Goal: Communication & Community: Answer question/provide support

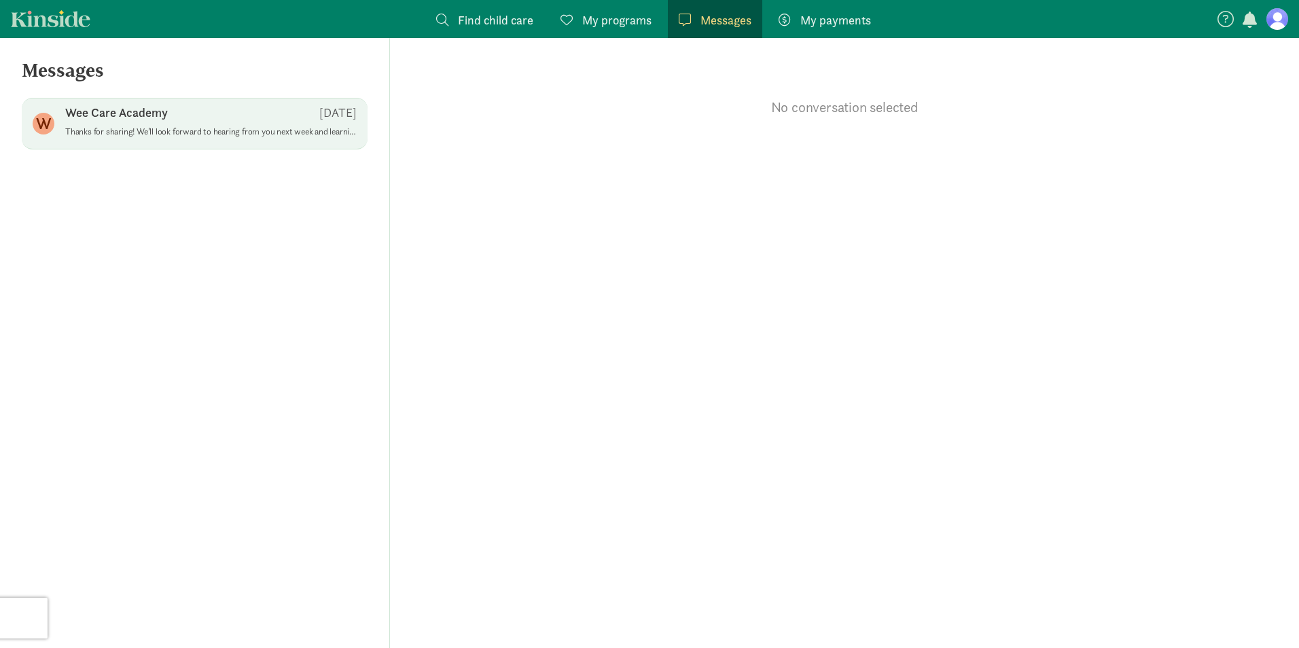
click at [245, 132] on p "Thanks for sharing! We’ll look forward to hearing from you next week and learni…" at bounding box center [210, 131] width 291 height 11
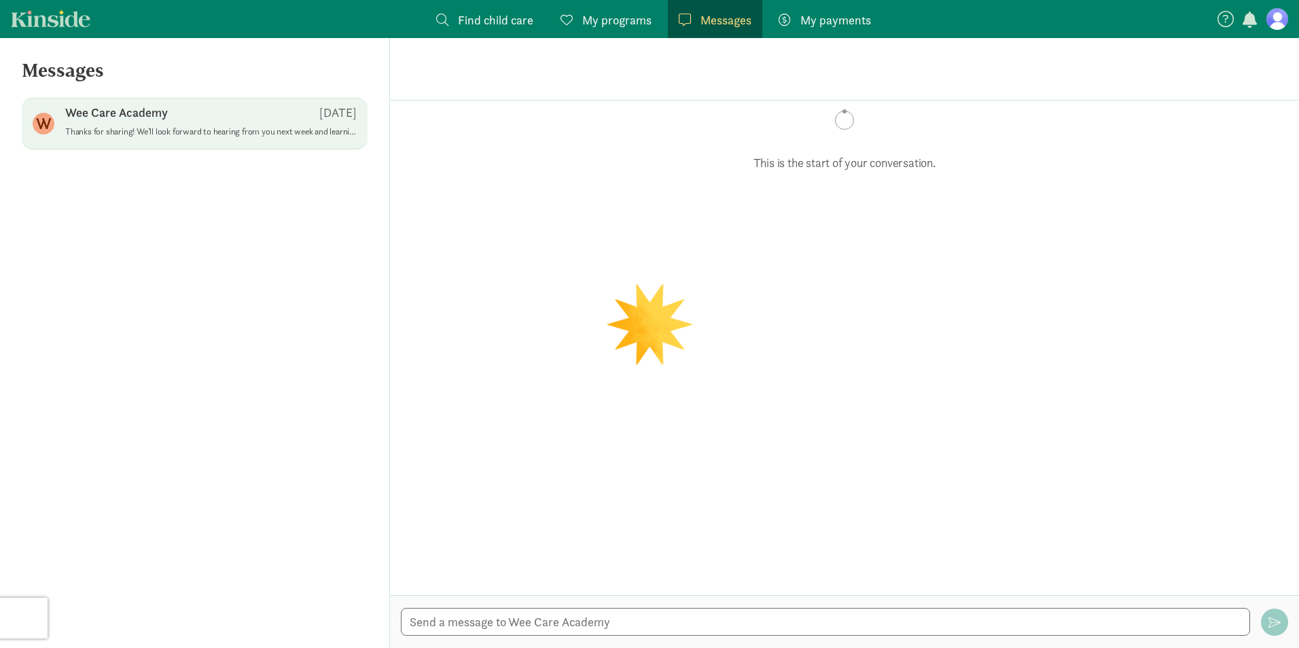
scroll to position [349, 0]
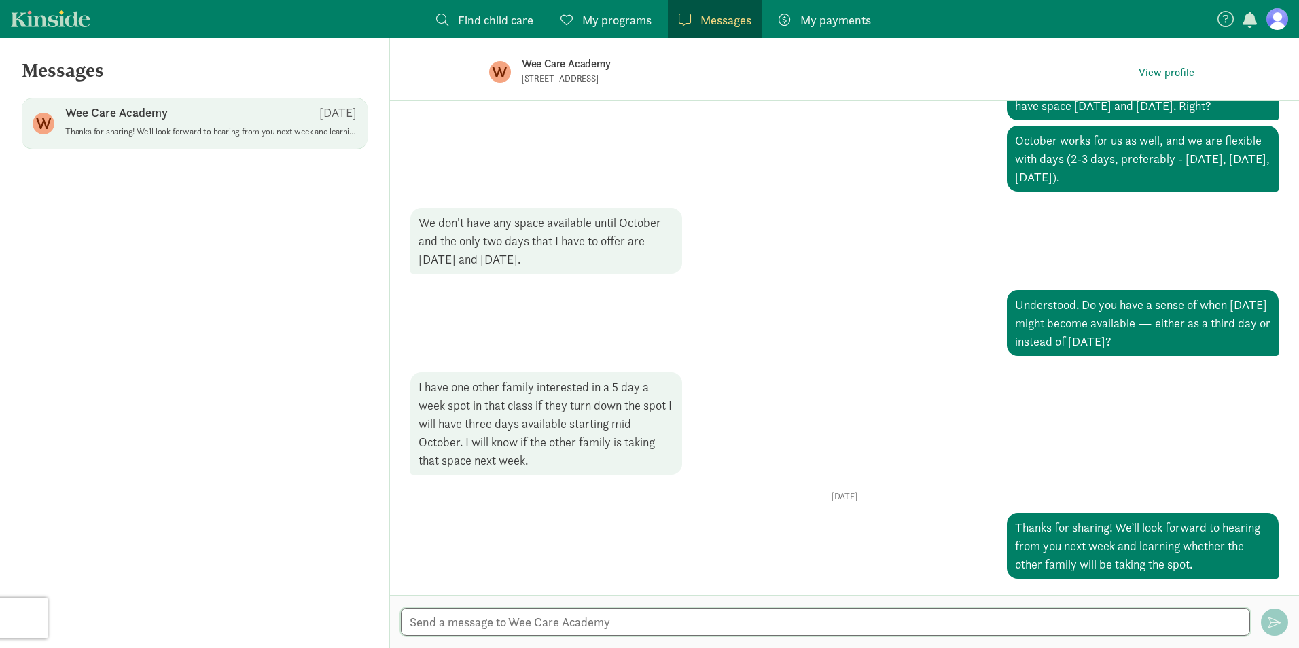
click at [551, 620] on textarea at bounding box center [825, 622] width 849 height 28
type textarea "Good morning! I'm circlre bacl to you about availability daycare for my [DEMOGR…"
paste textarea "Good morning! I’m circling back to check on the availability of daycare for my …"
type textarea "Good morning! I’m circling back to check on the availability of daycare for my …"
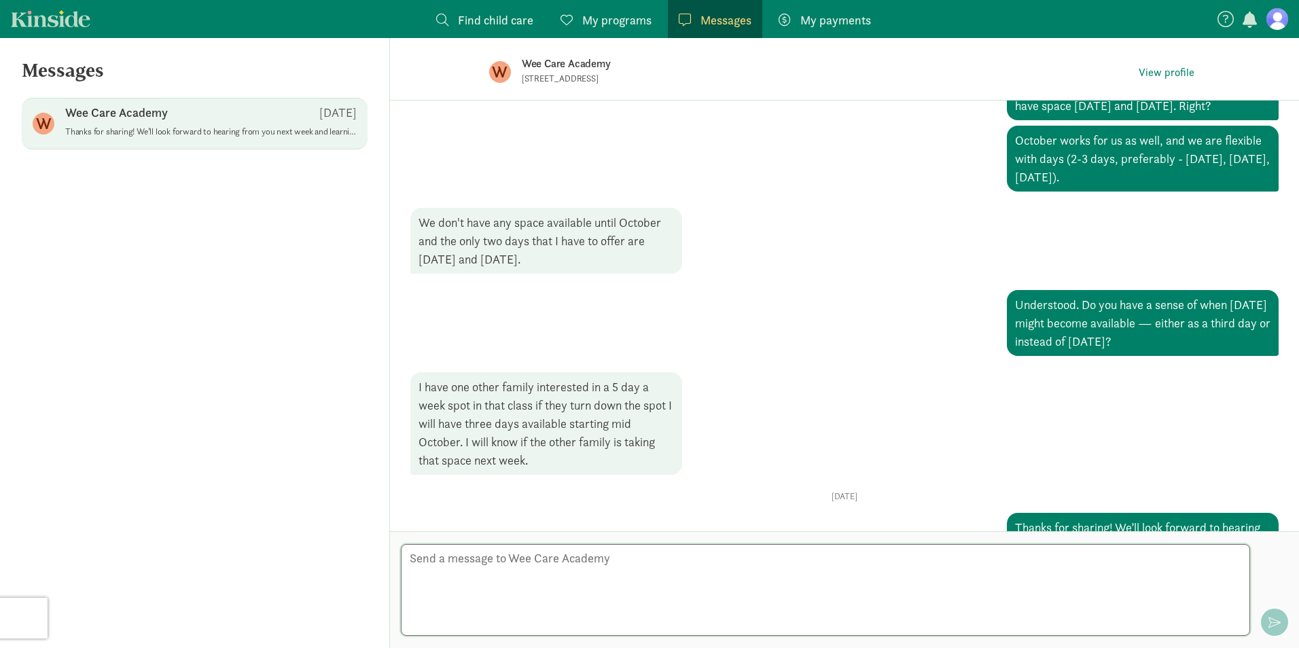
scroll to position [453, 0]
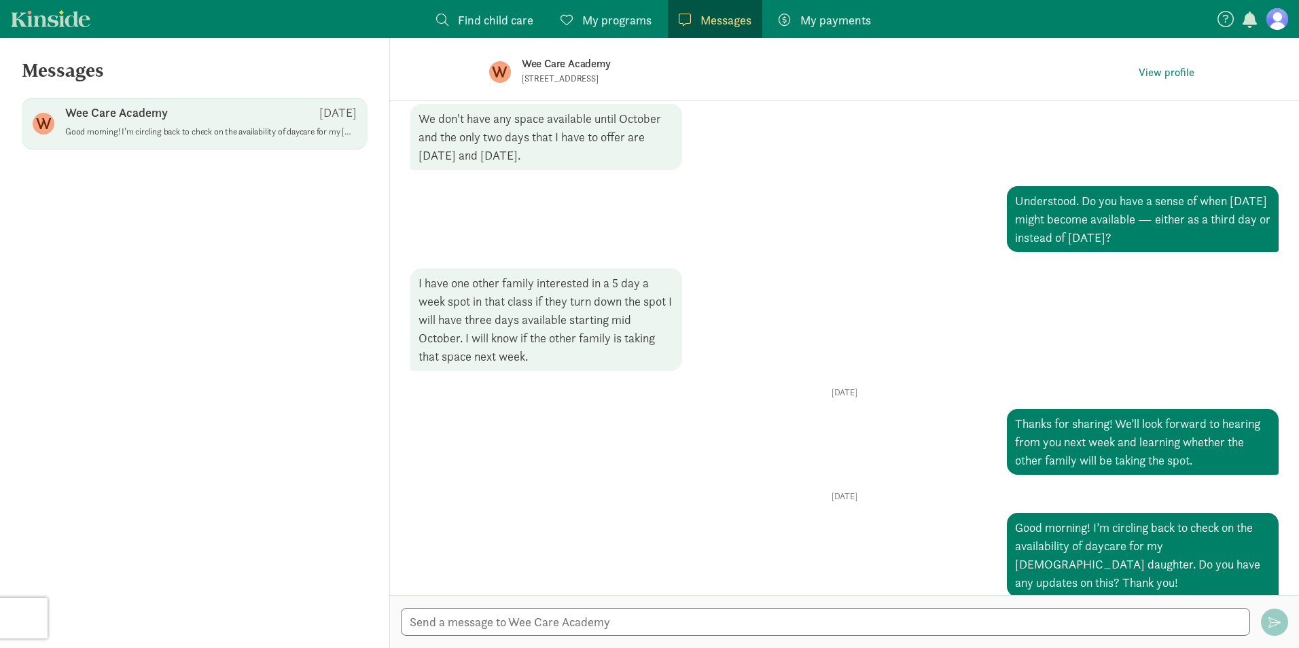
click at [580, 54] on p "Wee Care Academy" at bounding box center [736, 63] width 428 height 19
click at [103, 105] on p "Wee Care Academy" at bounding box center [116, 113] width 103 height 16
click at [116, 113] on p "Wee Care Academy" at bounding box center [116, 113] width 103 height 16
click at [539, 61] on p "Wee Care Academy" at bounding box center [736, 63] width 428 height 19
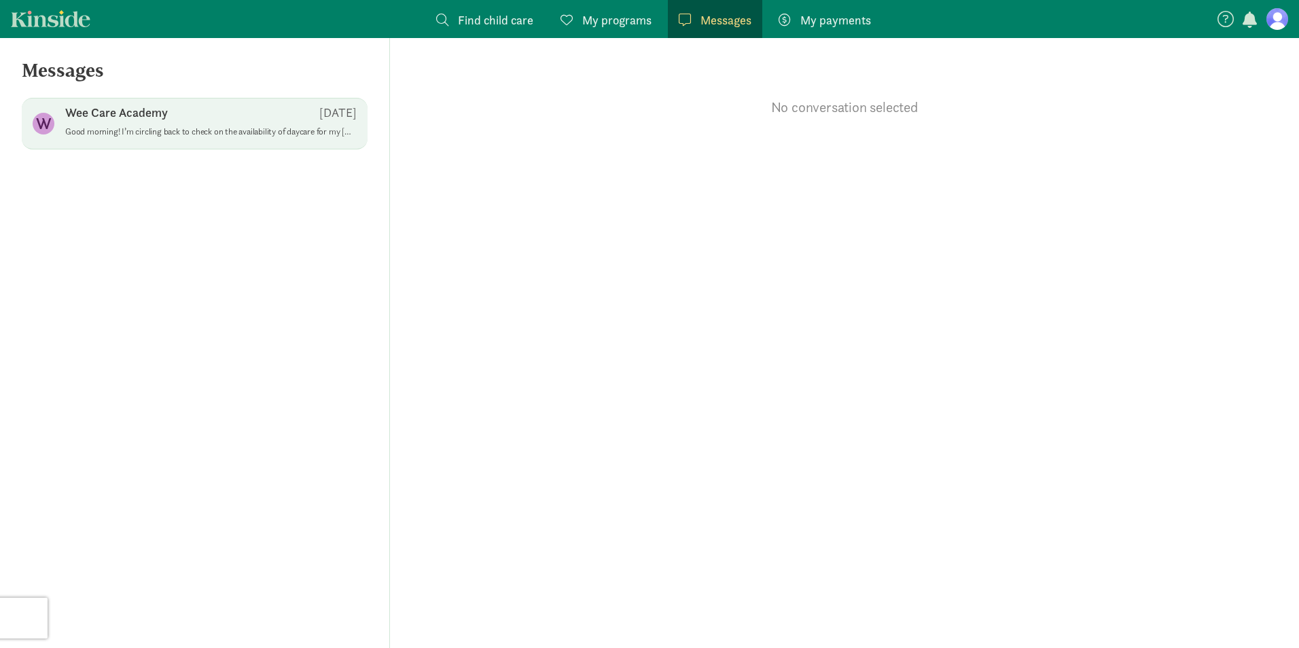
click at [159, 111] on p "Wee Care Academy" at bounding box center [116, 113] width 103 height 16
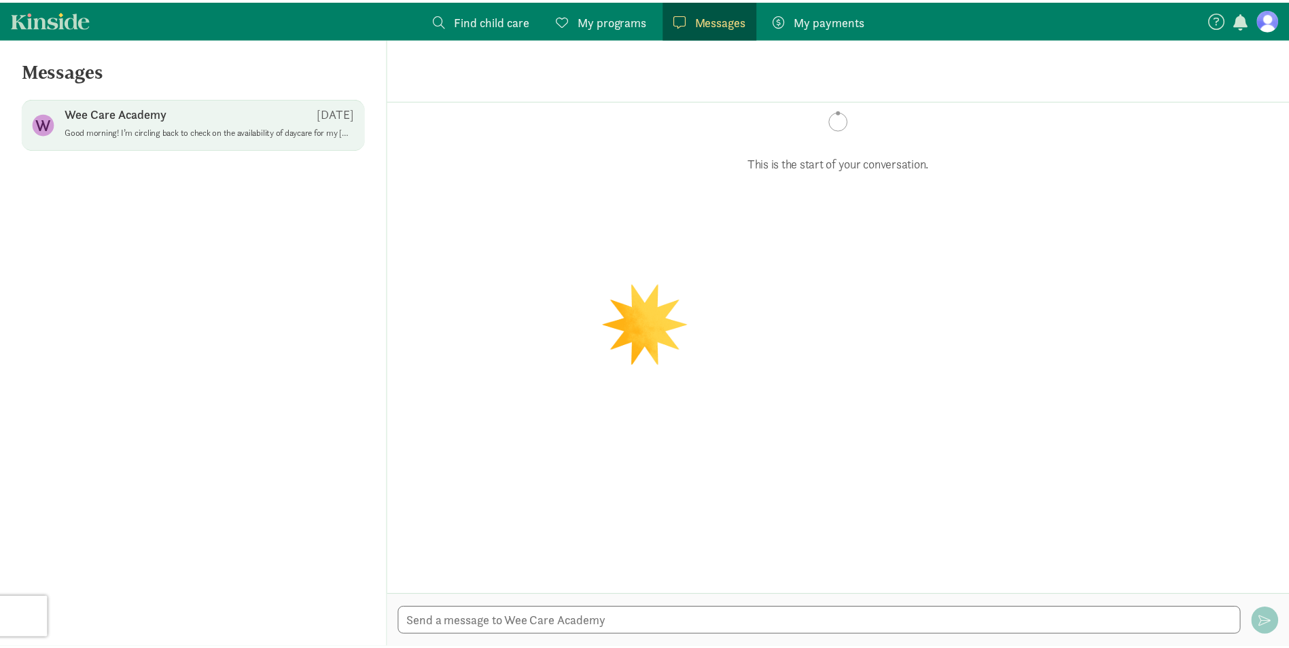
scroll to position [453, 0]
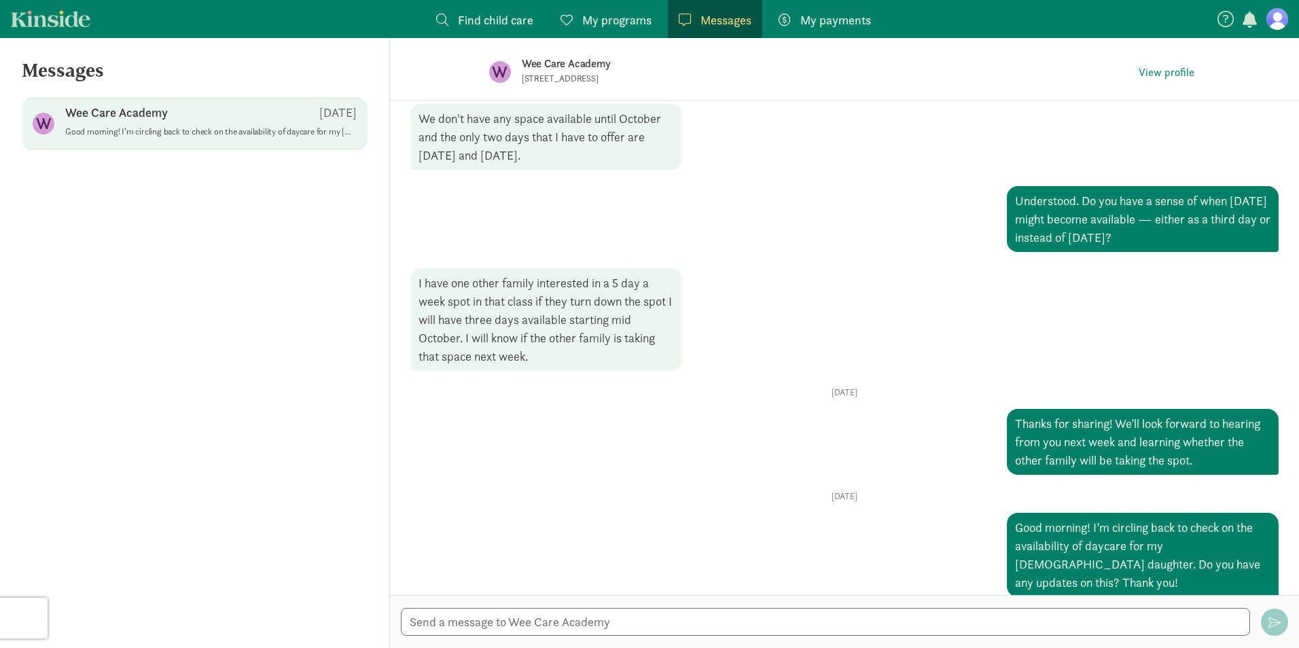
click at [156, 122] on div "Wee Care Academy [DATE]" at bounding box center [210, 116] width 291 height 22
click at [486, 18] on span "Find child care" at bounding box center [495, 20] width 75 height 18
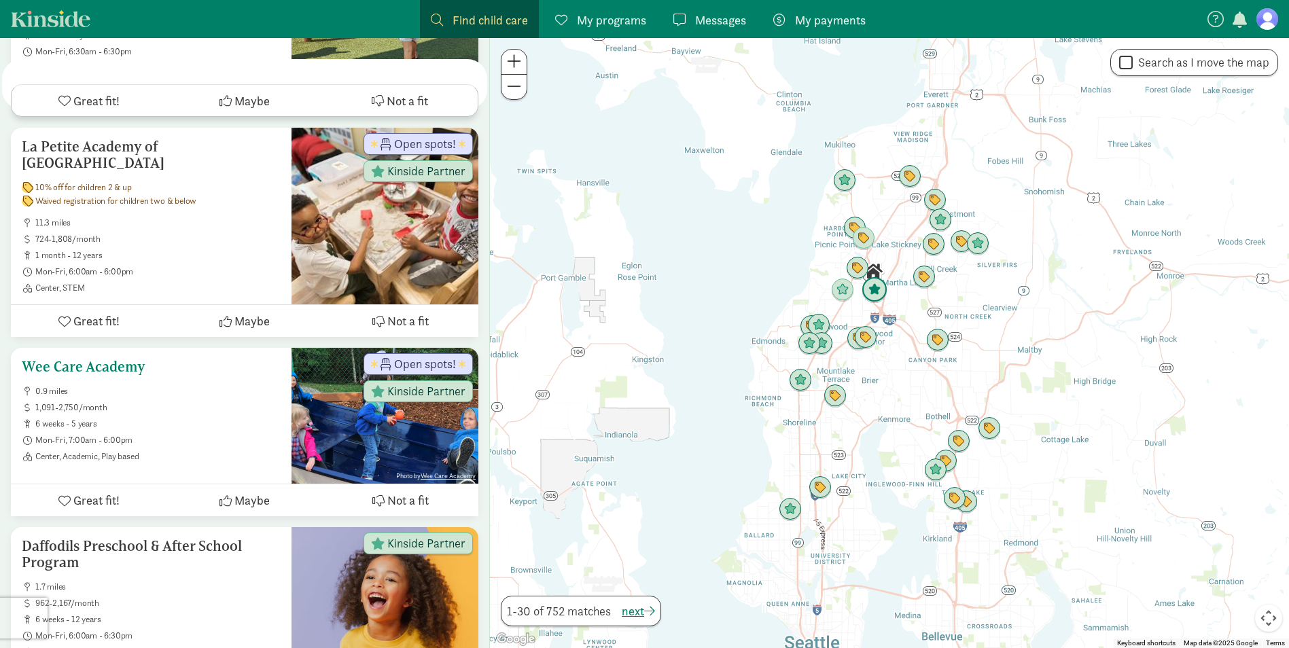
scroll to position [4960, 0]
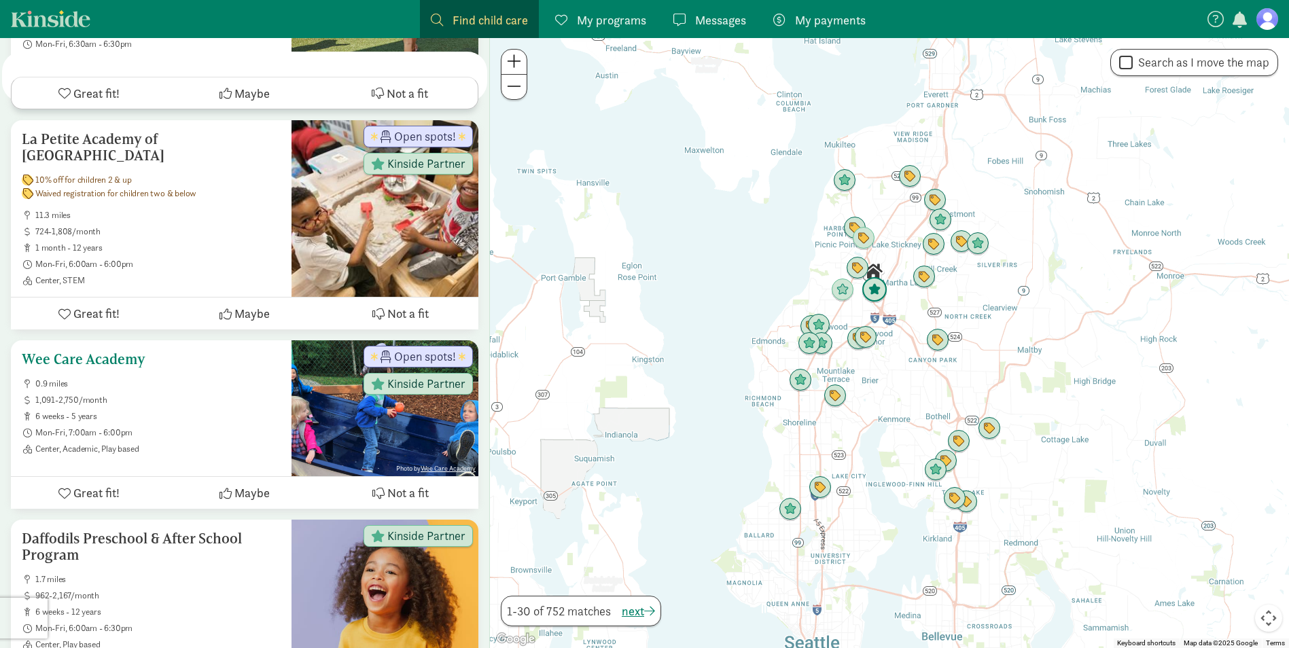
click at [236, 378] on span "0.9 miles" at bounding box center [157, 383] width 245 height 11
